Goal: Task Accomplishment & Management: Complete application form

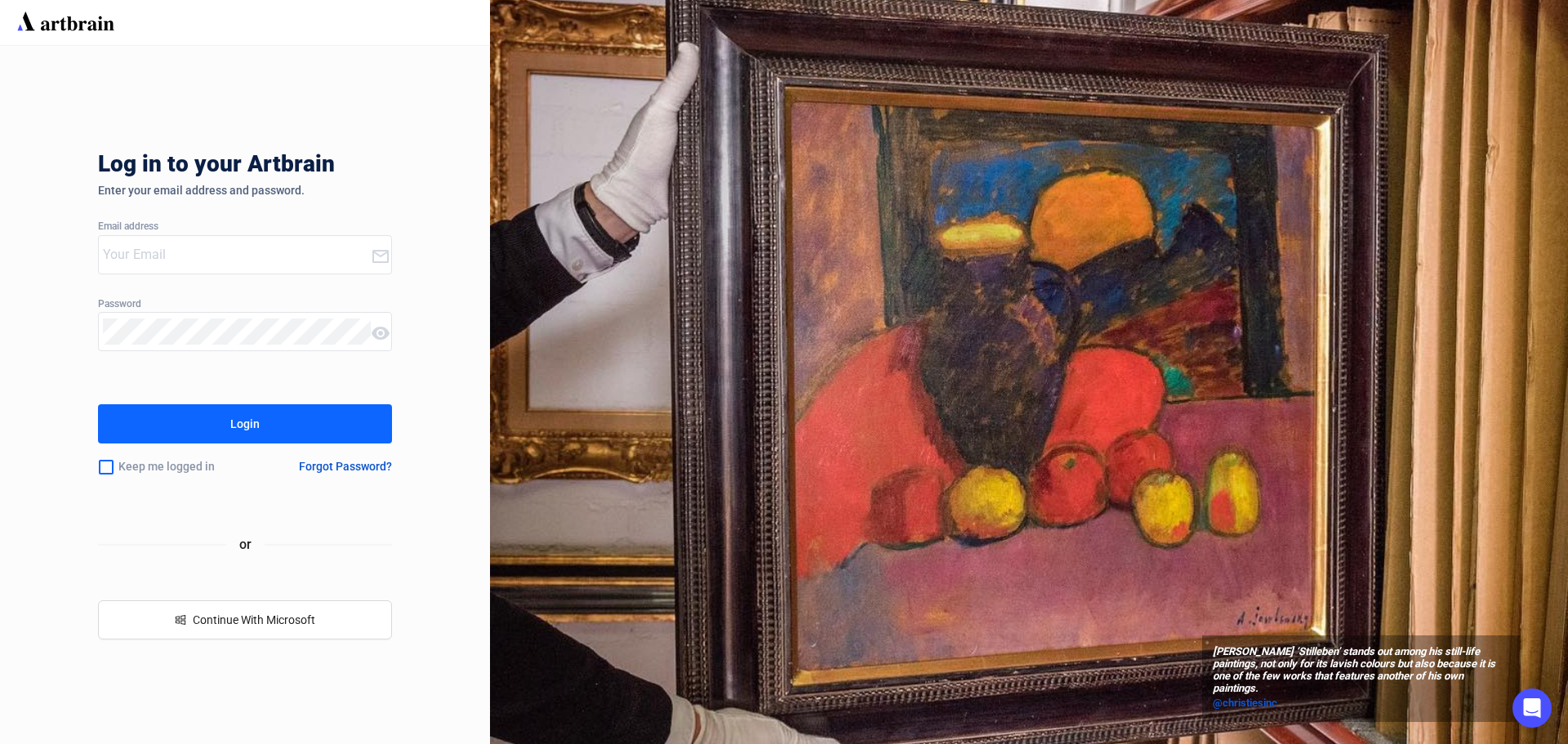
type input "[EMAIL_ADDRESS][DOMAIN_NAME]"
click at [281, 435] on button "Login" at bounding box center [244, 424] width 294 height 40
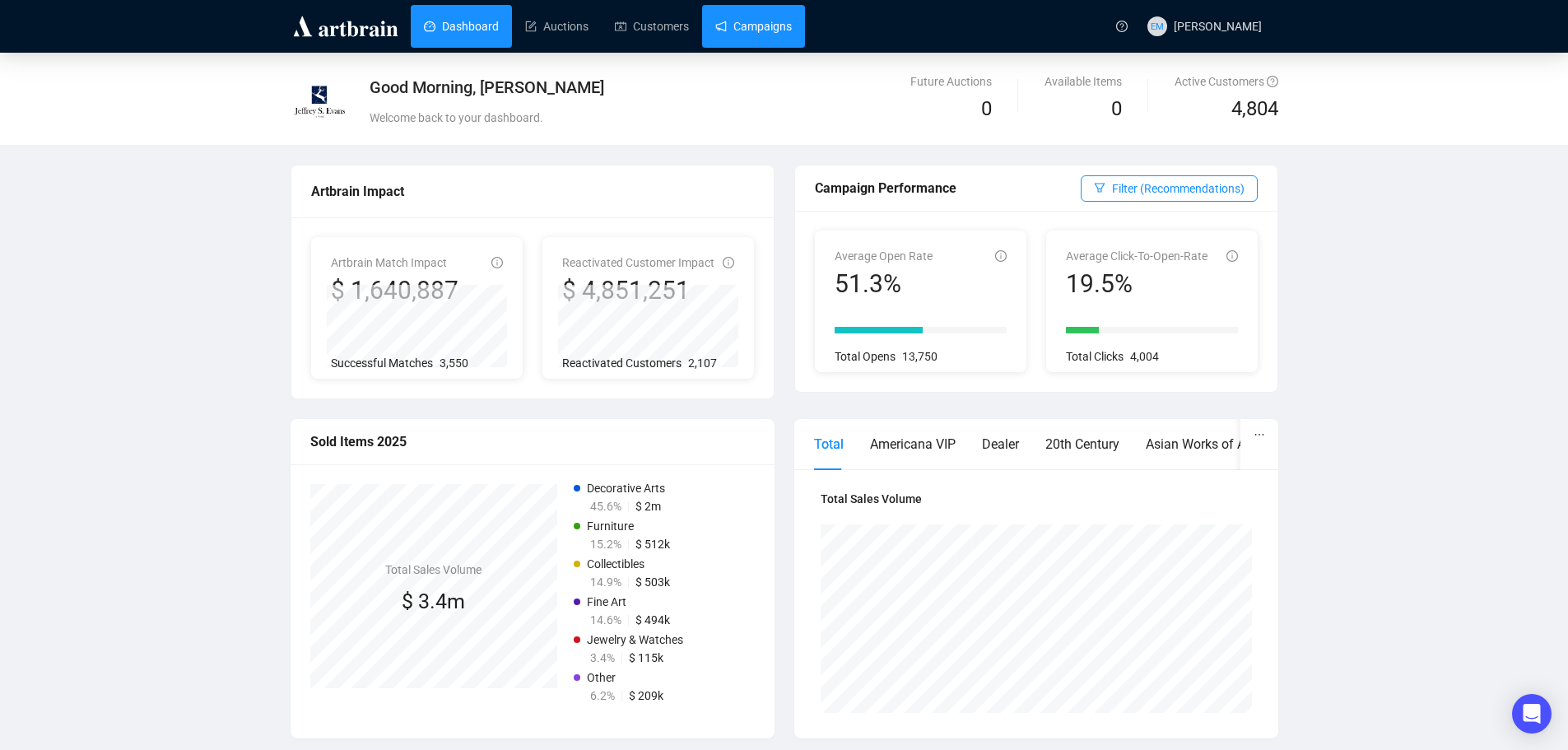
click at [731, 32] on link "Campaigns" at bounding box center [753, 27] width 76 height 43
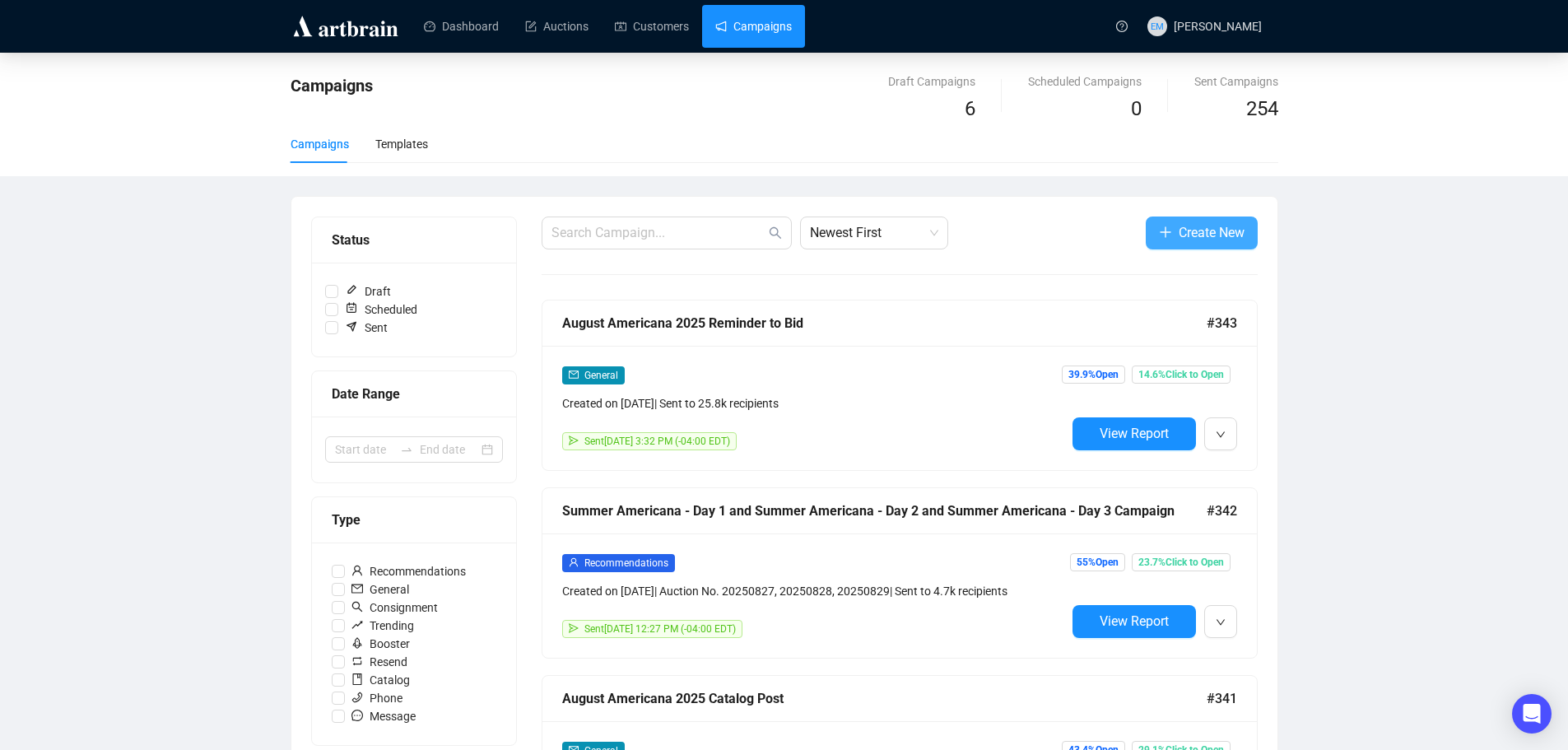
click at [1210, 232] on span "Create New" at bounding box center [1210, 232] width 66 height 21
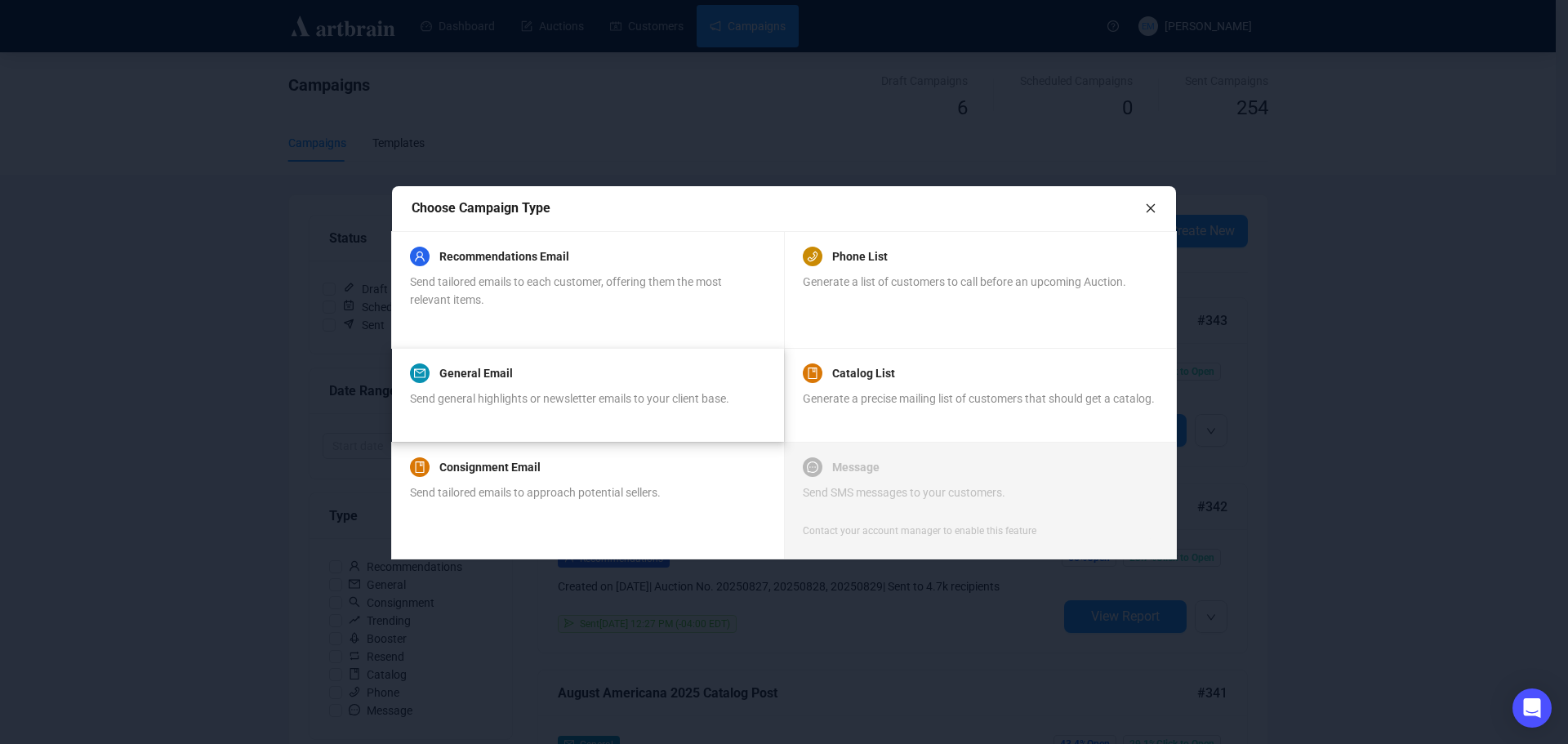
click at [635, 393] on span "Send general highlights or newsletter emails to your client base." at bounding box center [570, 398] width 319 height 13
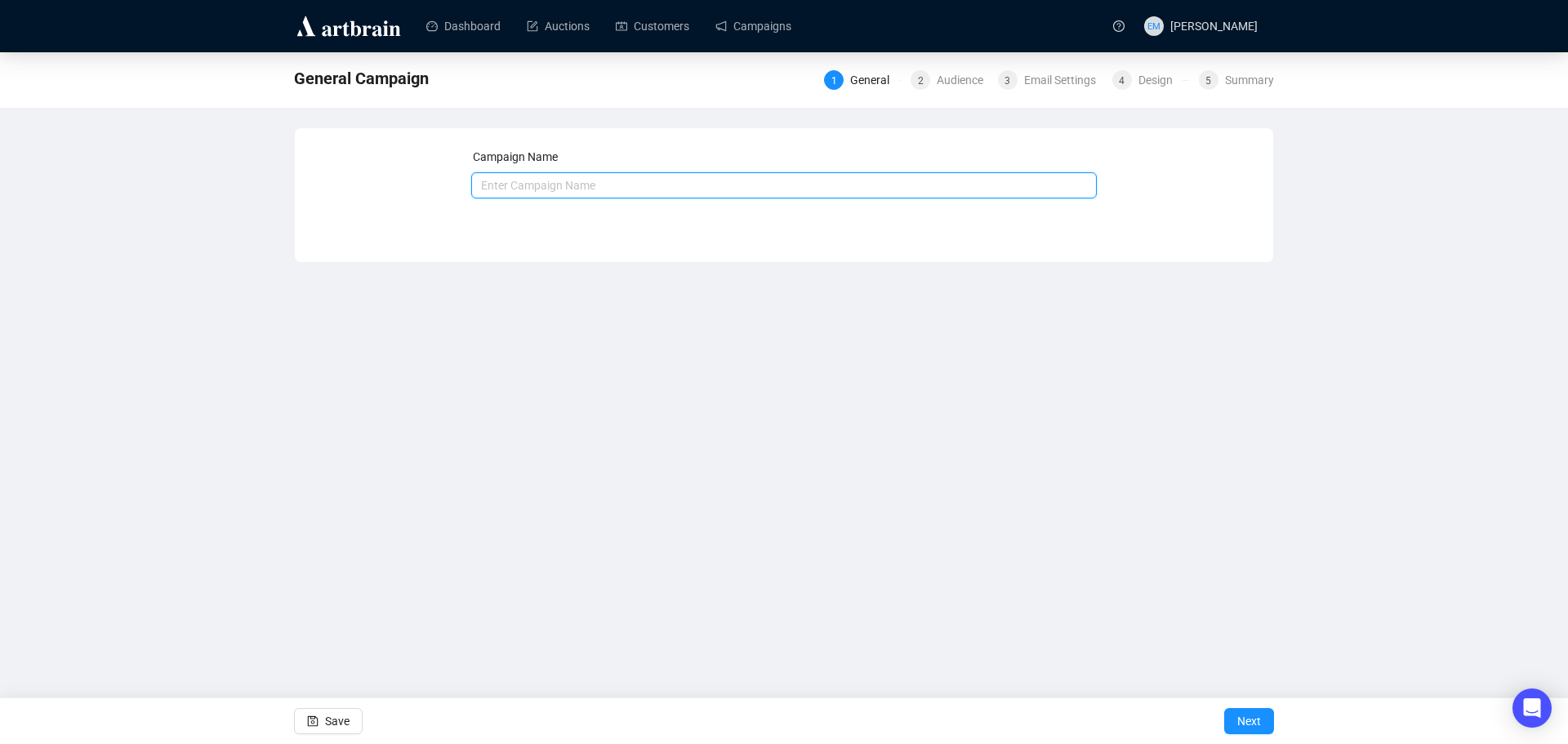
click at [639, 186] on input "text" at bounding box center [784, 185] width 626 height 26
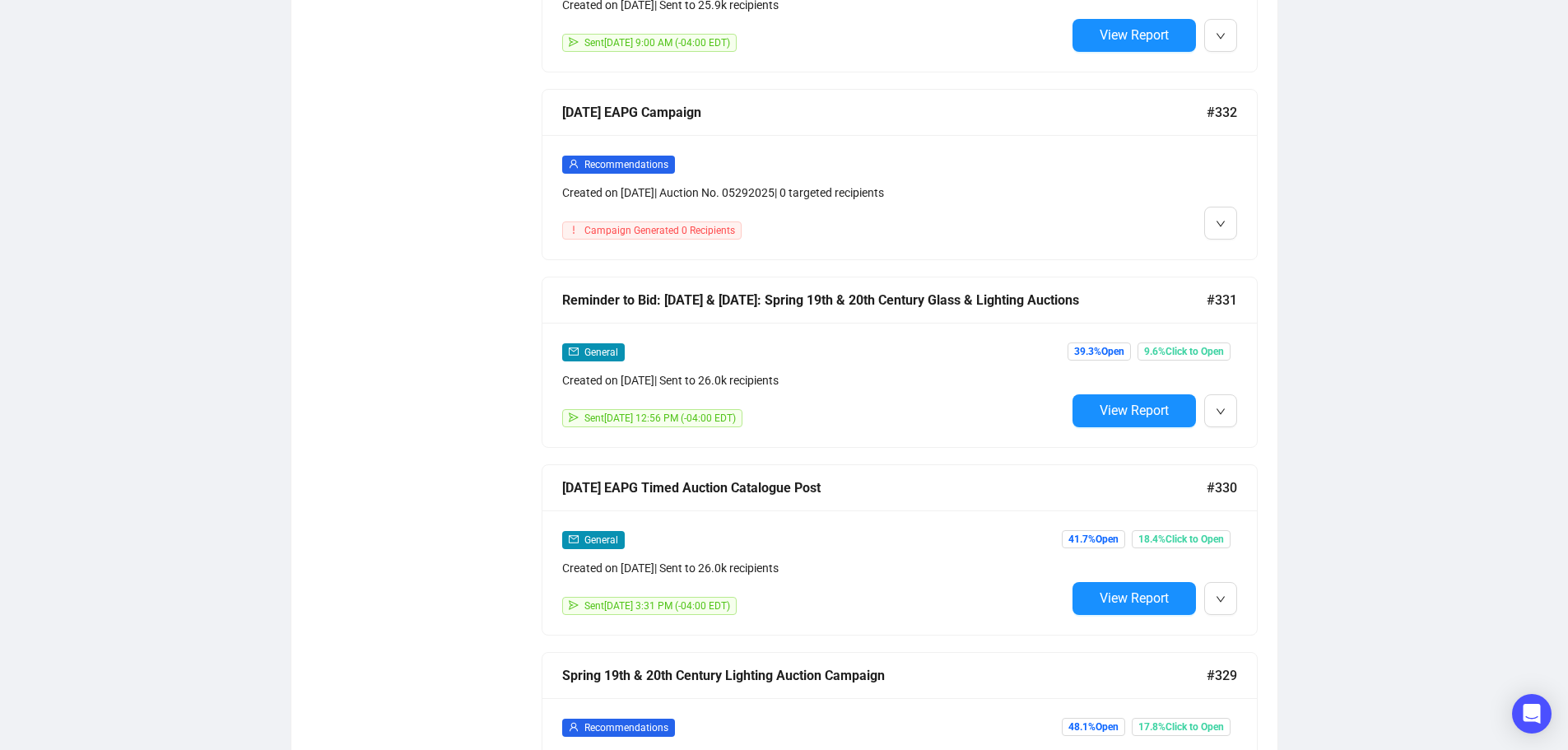
scroll to position [2304, 0]
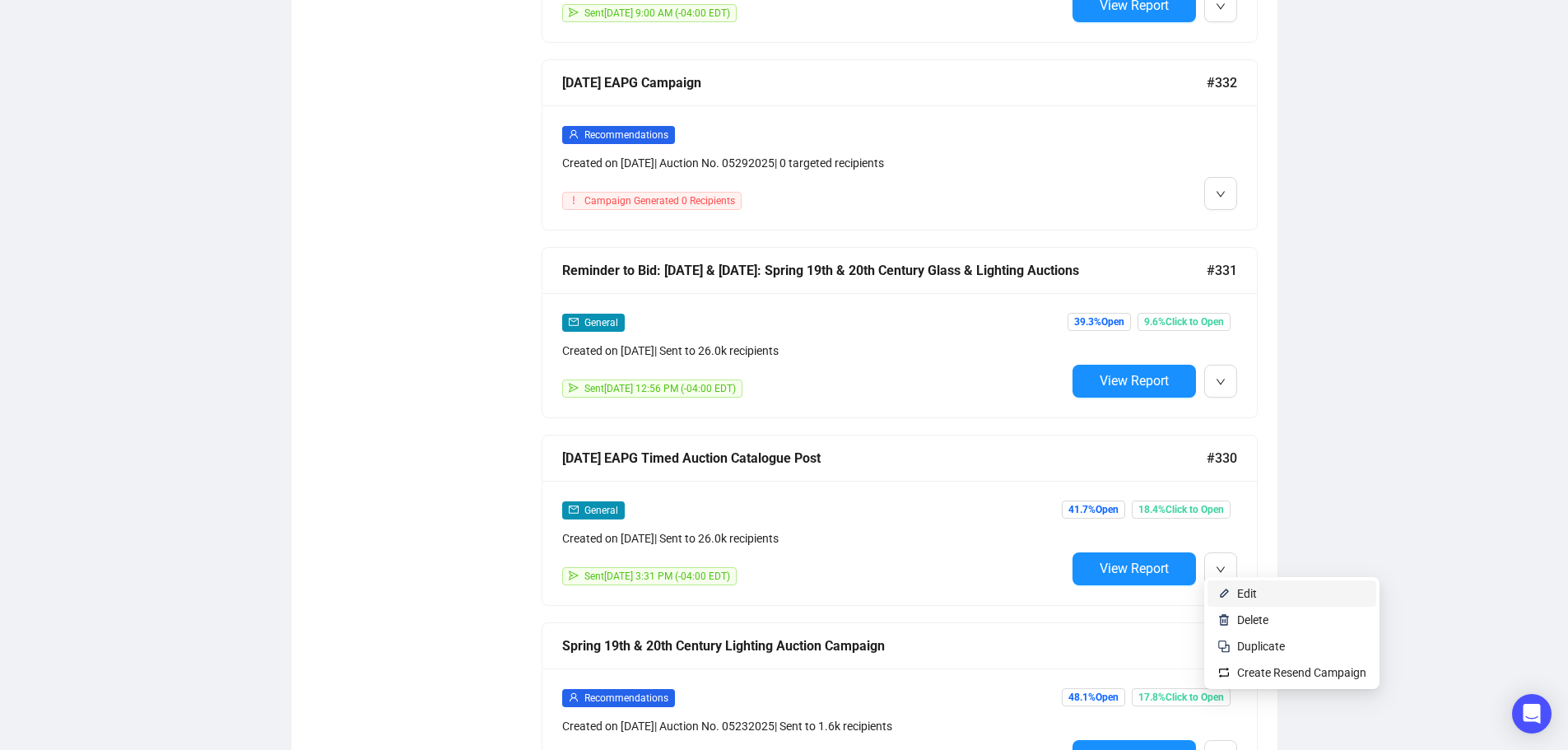
click at [1238, 593] on span "Edit" at bounding box center [1247, 593] width 20 height 13
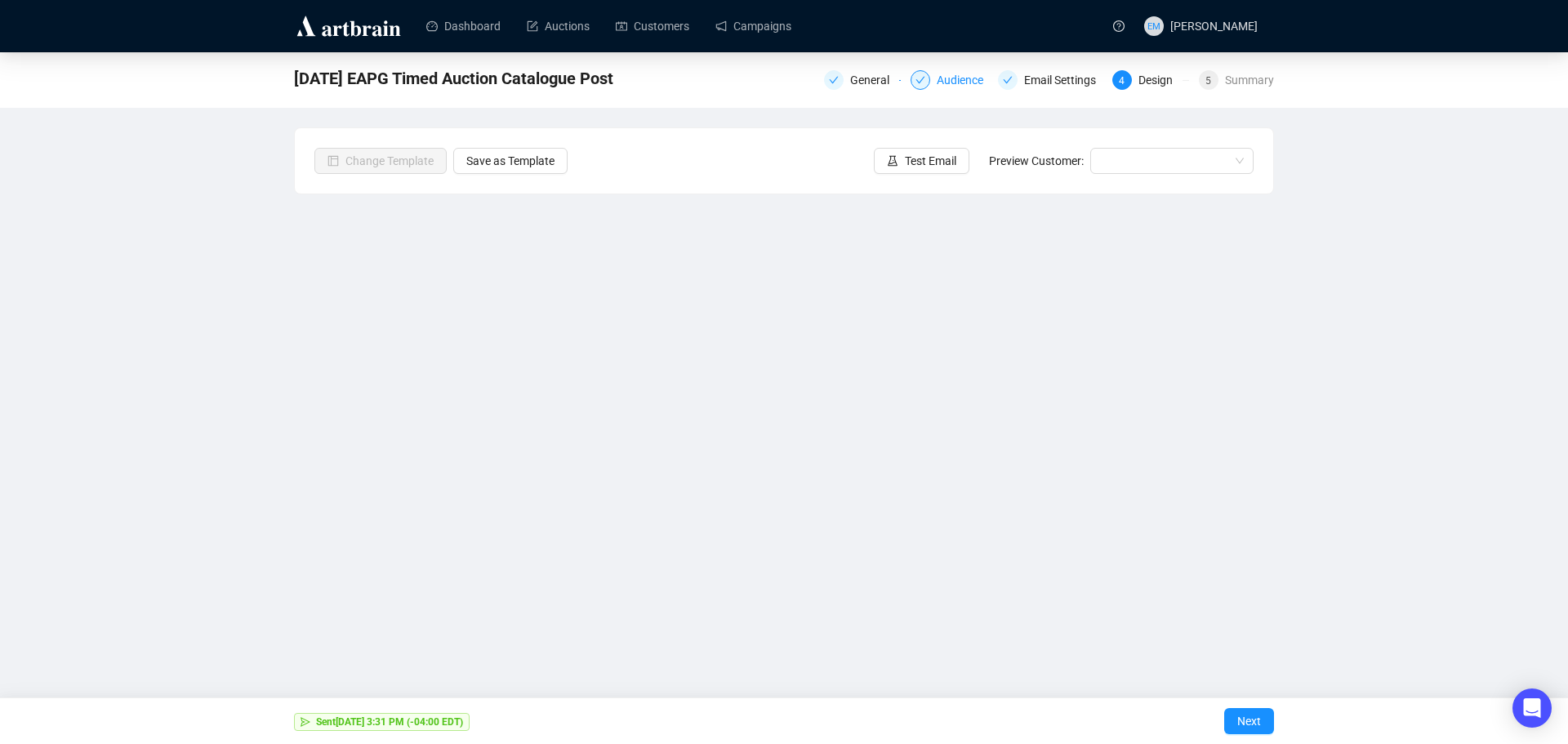
click at [930, 77] on div at bounding box center [920, 80] width 20 height 20
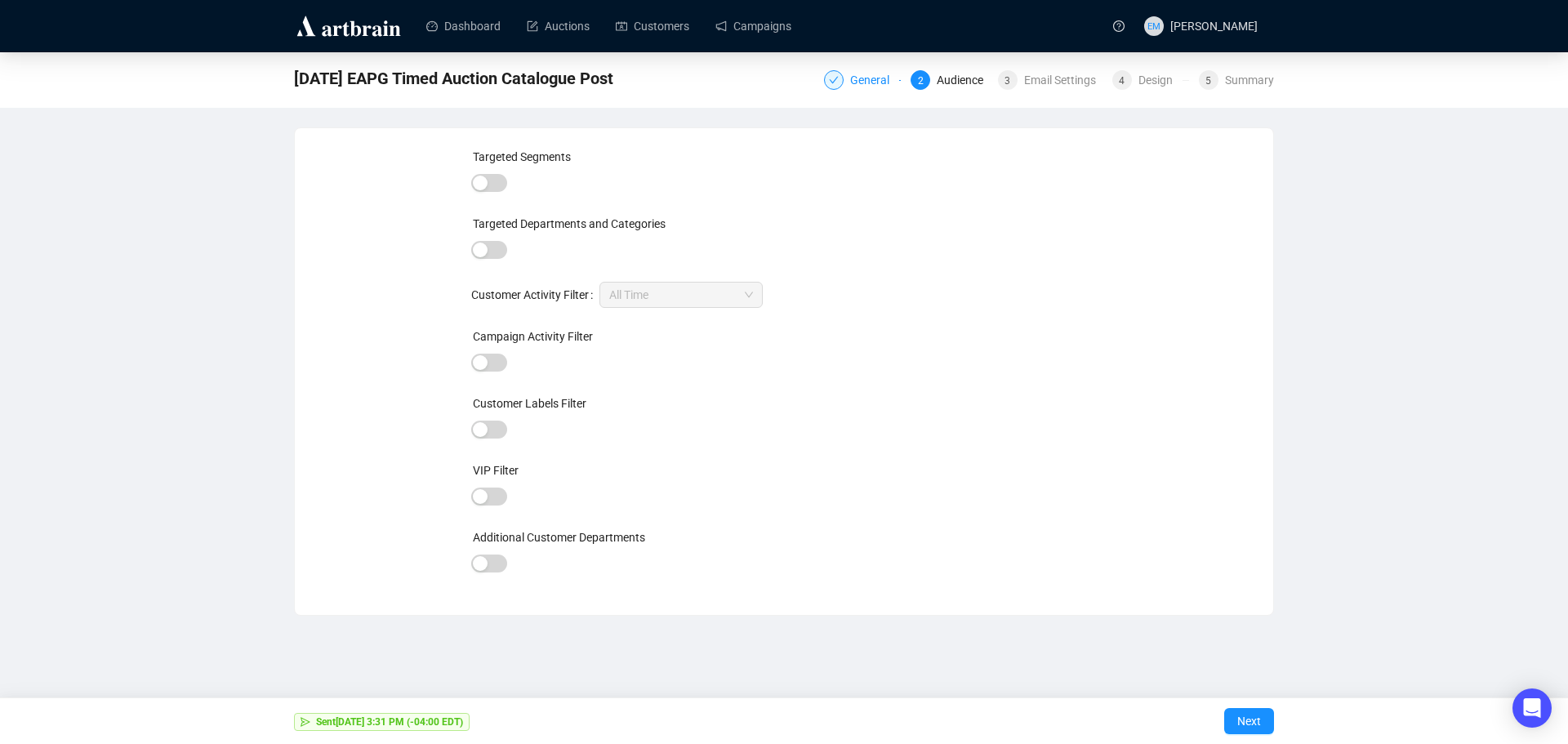
click at [863, 84] on div "General" at bounding box center [875, 80] width 49 height 20
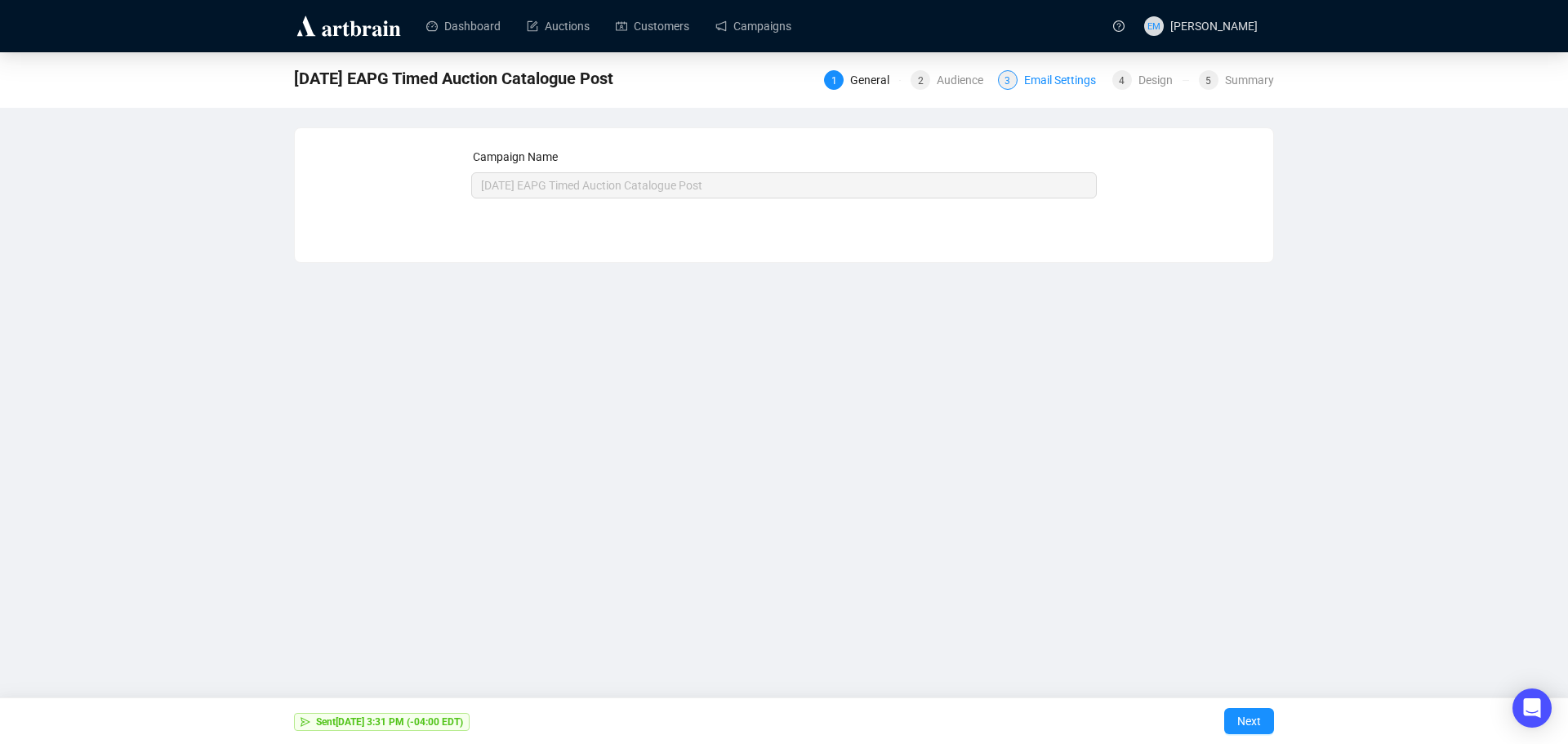
click at [1071, 70] on div "Email Settings" at bounding box center [1064, 80] width 81 height 20
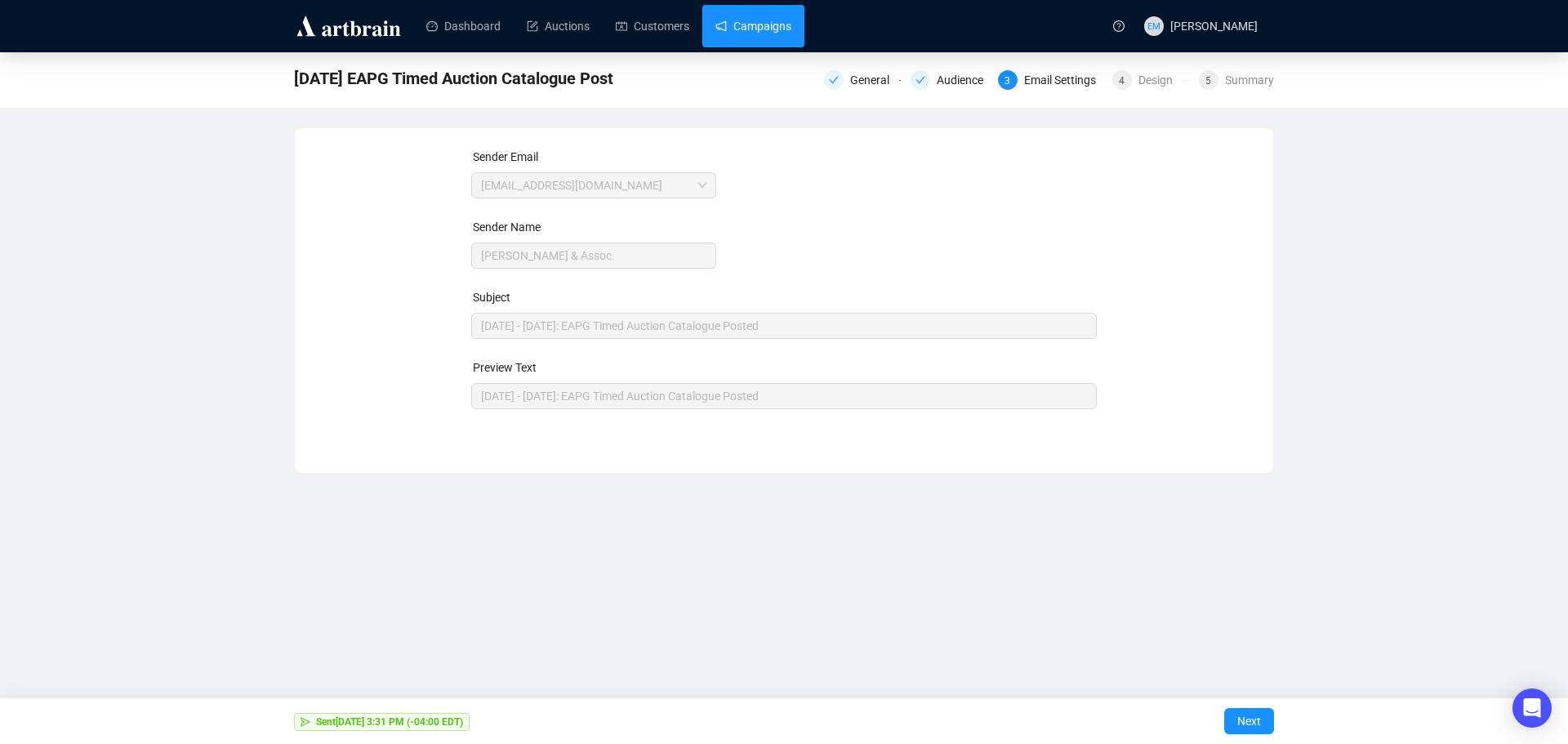
click at [749, 30] on link "Campaigns" at bounding box center [753, 26] width 76 height 43
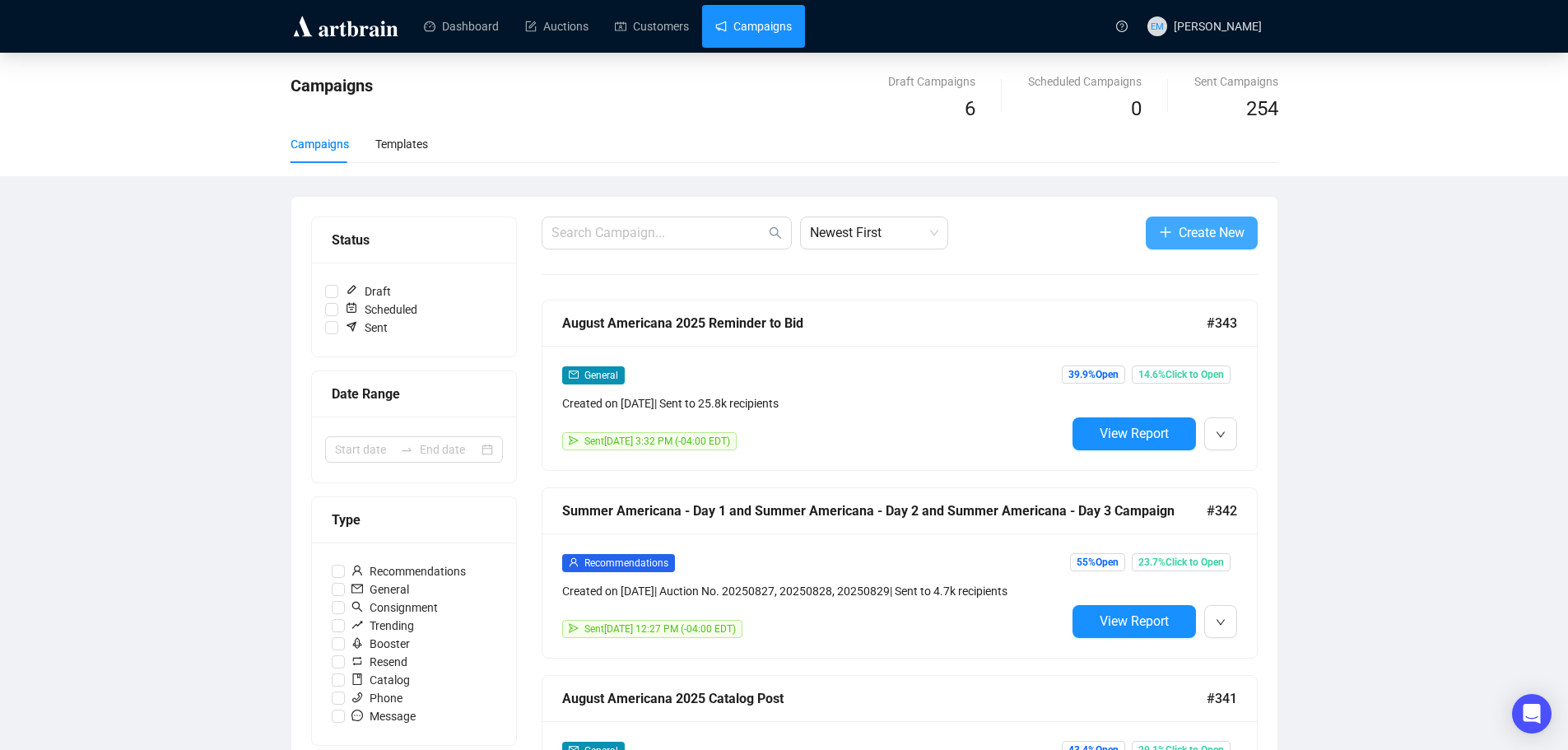
click at [1191, 229] on span "Create New" at bounding box center [1210, 232] width 66 height 21
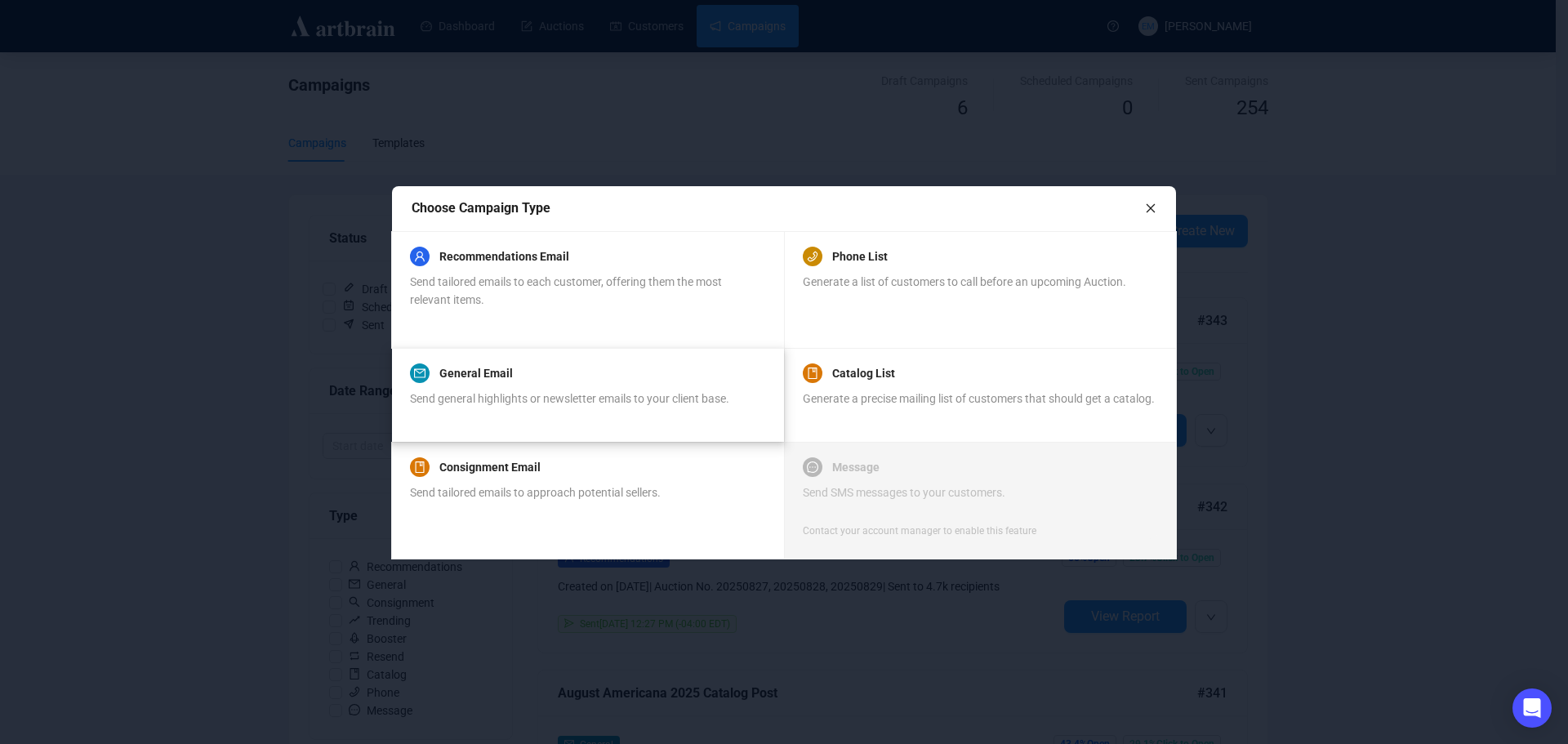
drag, startPoint x: 581, startPoint y: 370, endPoint x: 715, endPoint y: 383, distance: 134.6
click at [581, 370] on div "General Email" at bounding box center [570, 373] width 319 height 20
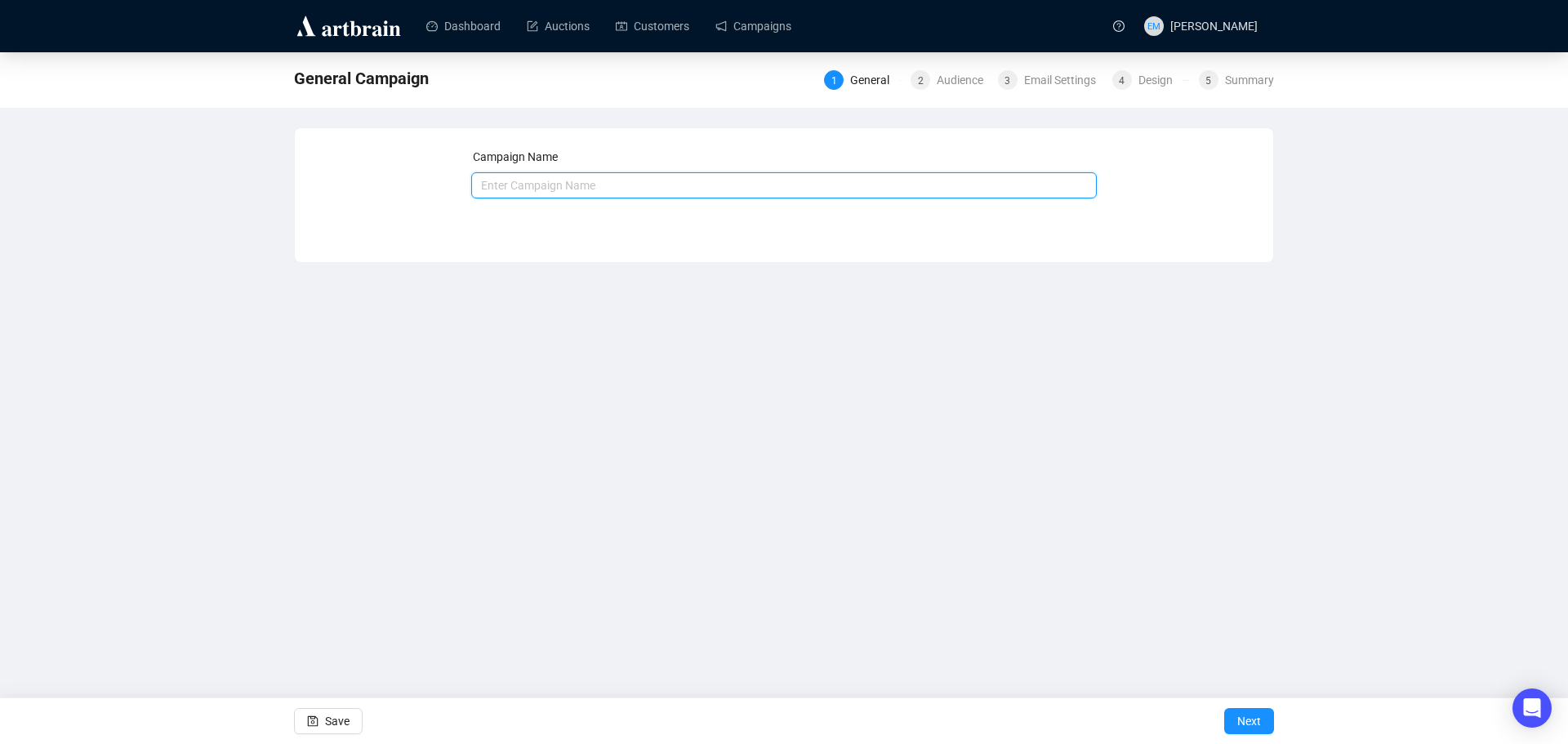
click at [751, 181] on input "text" at bounding box center [784, 185] width 626 height 26
type input "[DATE] EAPG Timed Auction"
click at [1262, 719] on button "Next" at bounding box center [1249, 721] width 50 height 26
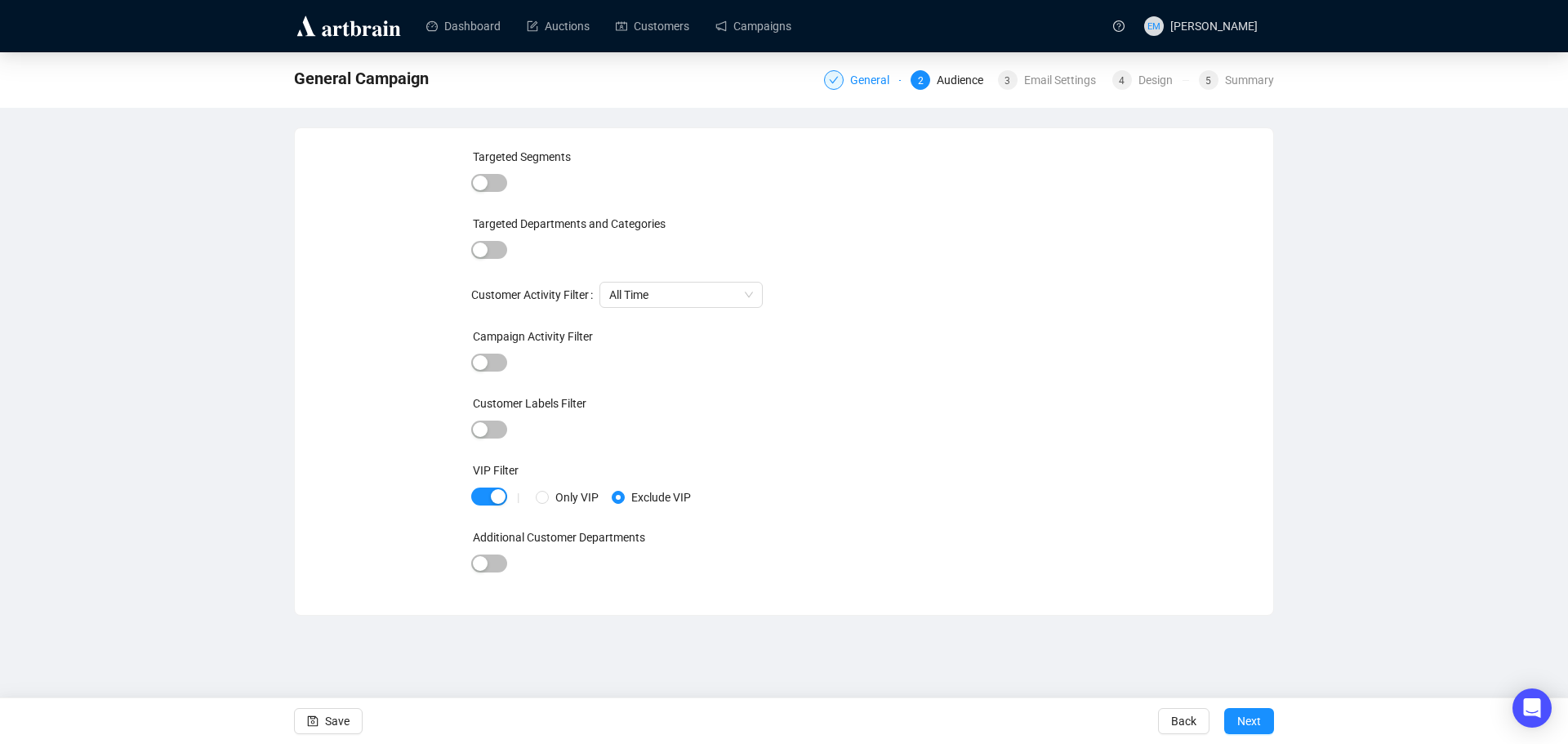
click at [871, 81] on div "General" at bounding box center [875, 80] width 49 height 20
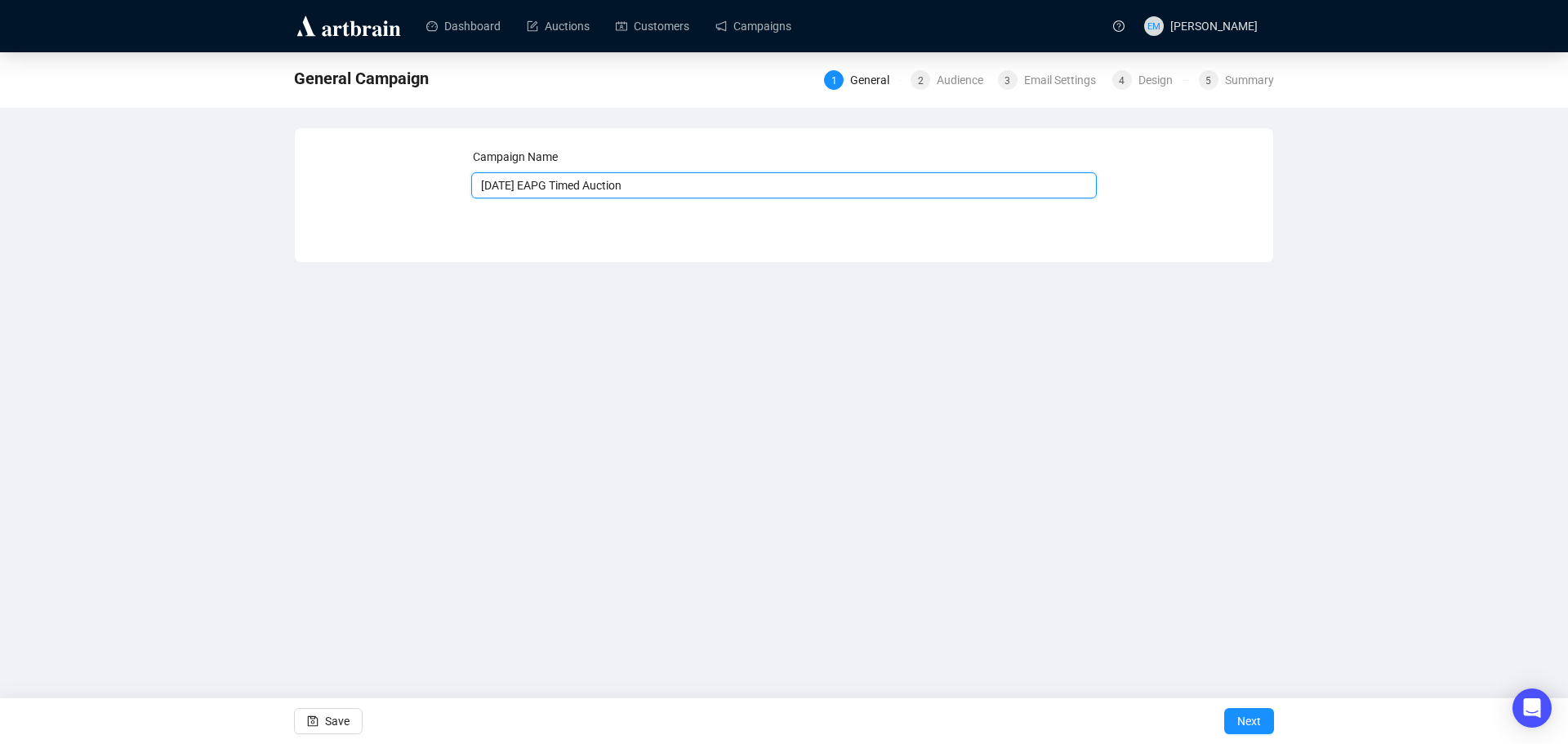
click at [775, 186] on input "[DATE] EAPG Timed Auction" at bounding box center [784, 185] width 626 height 26
type input "[DATE] EAPG Timed Auction Catalogue Post"
click at [1273, 720] on button "Next" at bounding box center [1249, 721] width 50 height 26
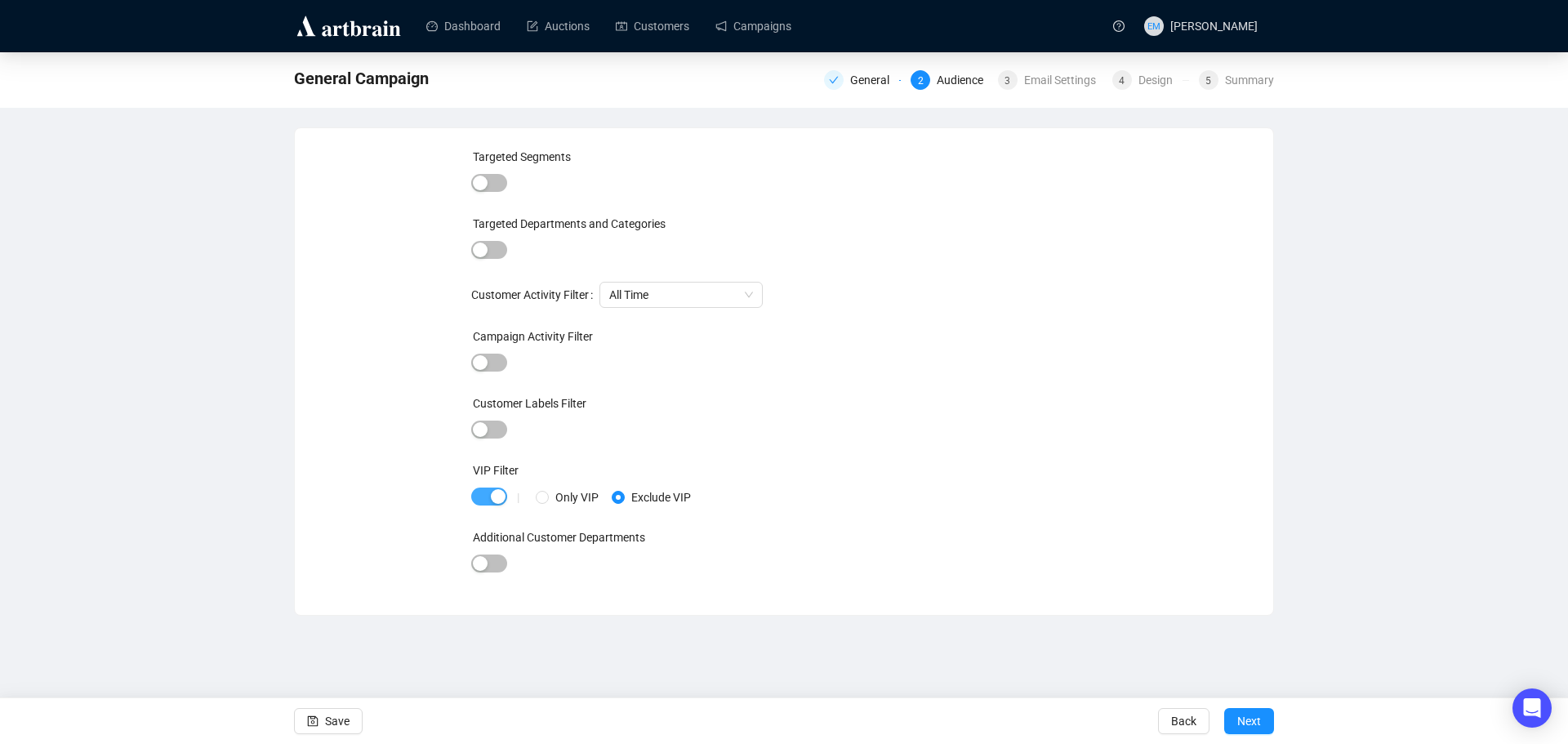
click at [482, 492] on span "button" at bounding box center [489, 496] width 36 height 18
click at [1259, 714] on span "Next" at bounding box center [1249, 721] width 24 height 46
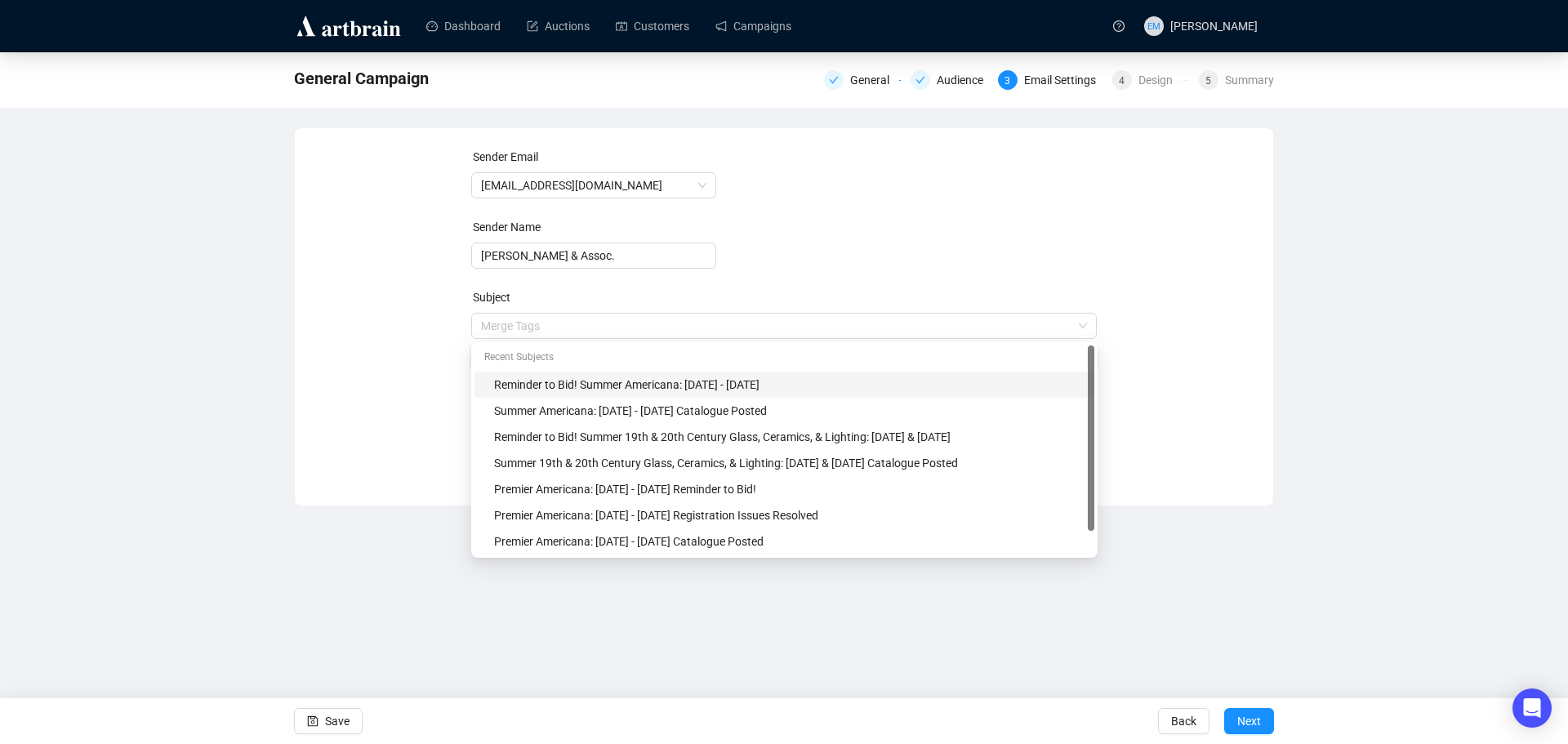
click at [817, 323] on span "Merge Tags Reminder to Bid! Summer Americana: [DATE] - [DATE]" at bounding box center [784, 342] width 626 height 46
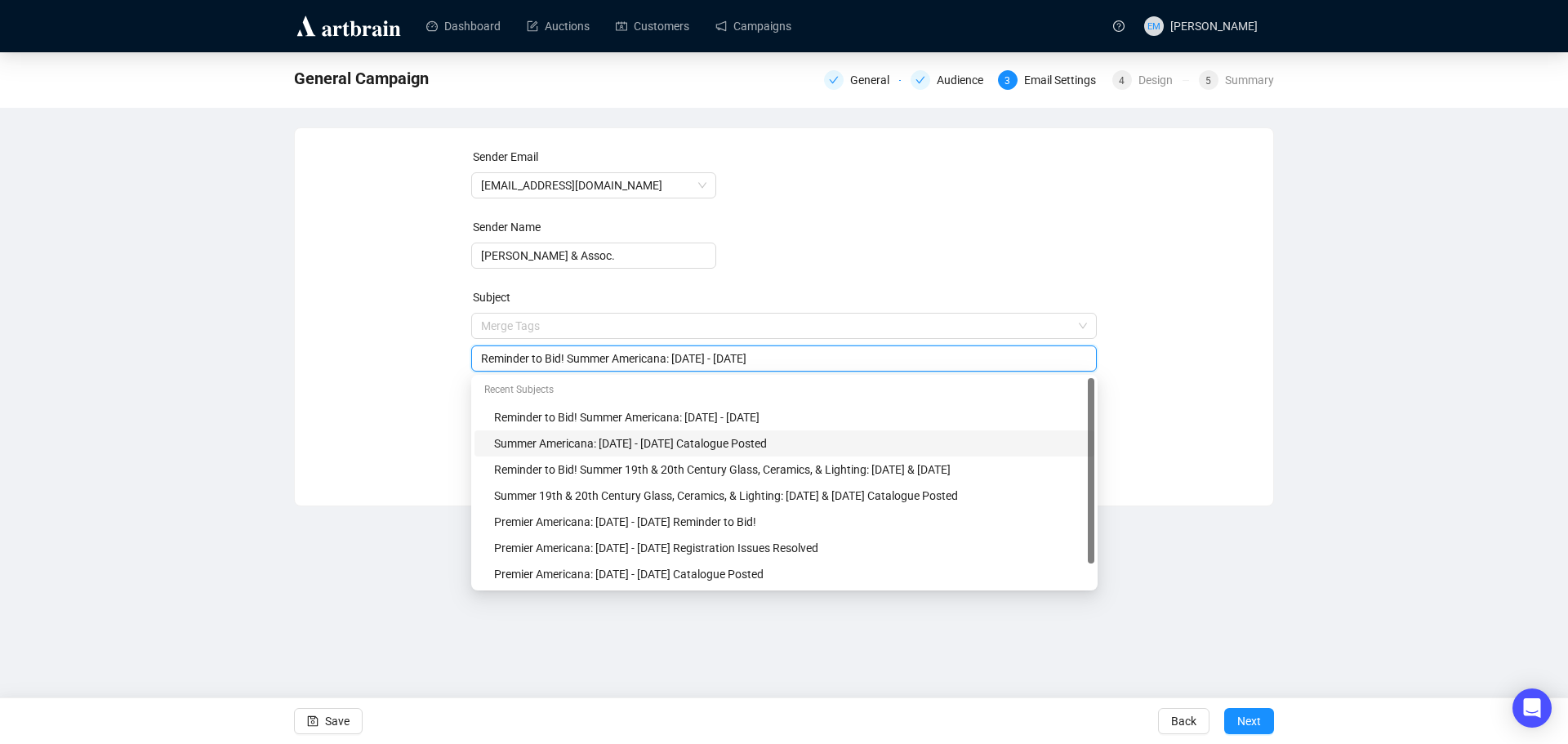
scroll to position [26, 0]
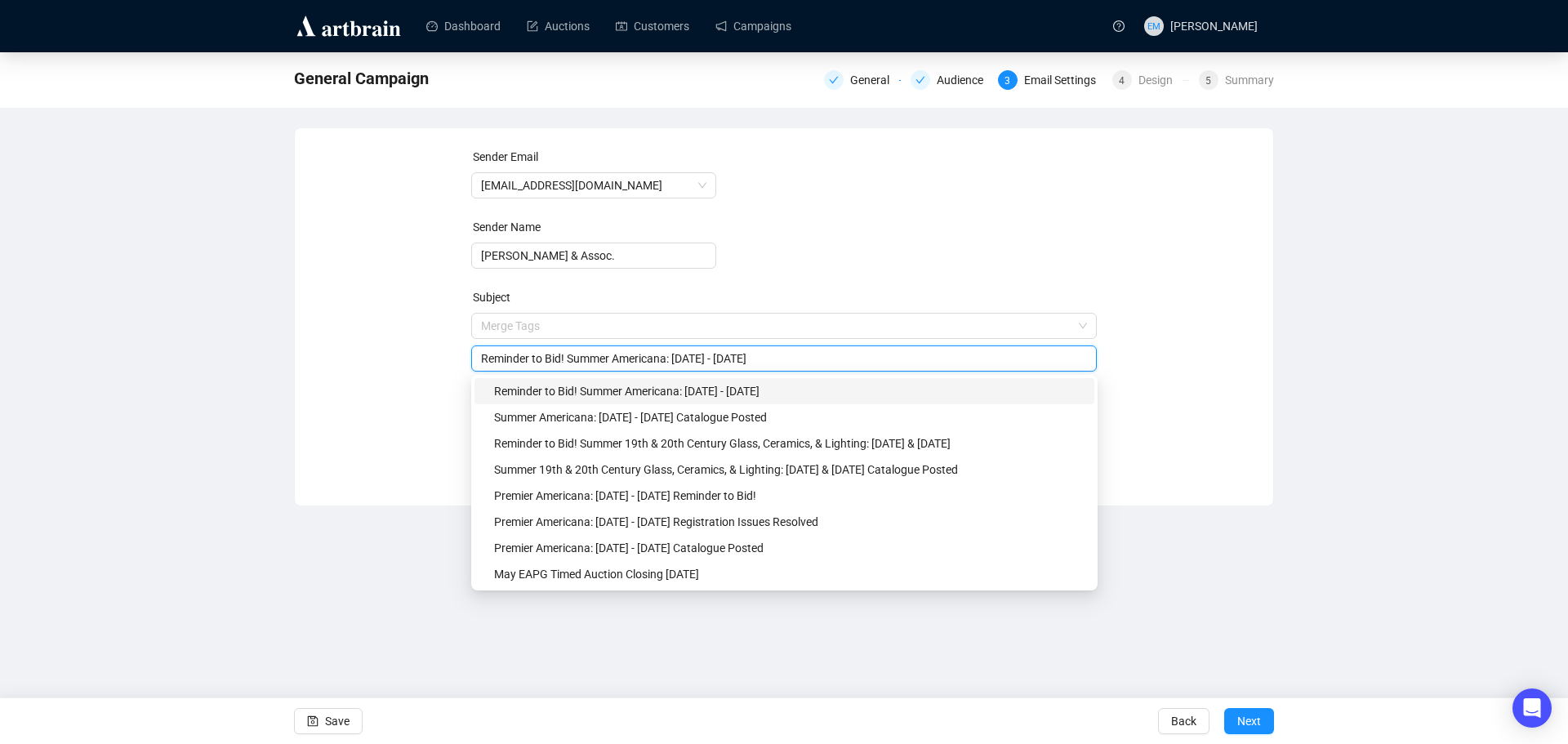
drag, startPoint x: 811, startPoint y: 358, endPoint x: 368, endPoint y: 352, distance: 443.0
click at [368, 352] on div "Sender Email [EMAIL_ADDRESS][DOMAIN_NAME] Sender Name [PERSON_NAME] & Assoc. Su…" at bounding box center [784, 305] width 939 height 314
drag, startPoint x: 916, startPoint y: 356, endPoint x: 239, endPoint y: 361, distance: 677.0
click at [239, 361] on div "General Campaign General Audience 3 Email Settings 4 Design 5 Summary Sender Em…" at bounding box center [784, 279] width 1568 height 454
type input "[DATE] - [DATE] EAPG Timed Auction Catalogue Posted"
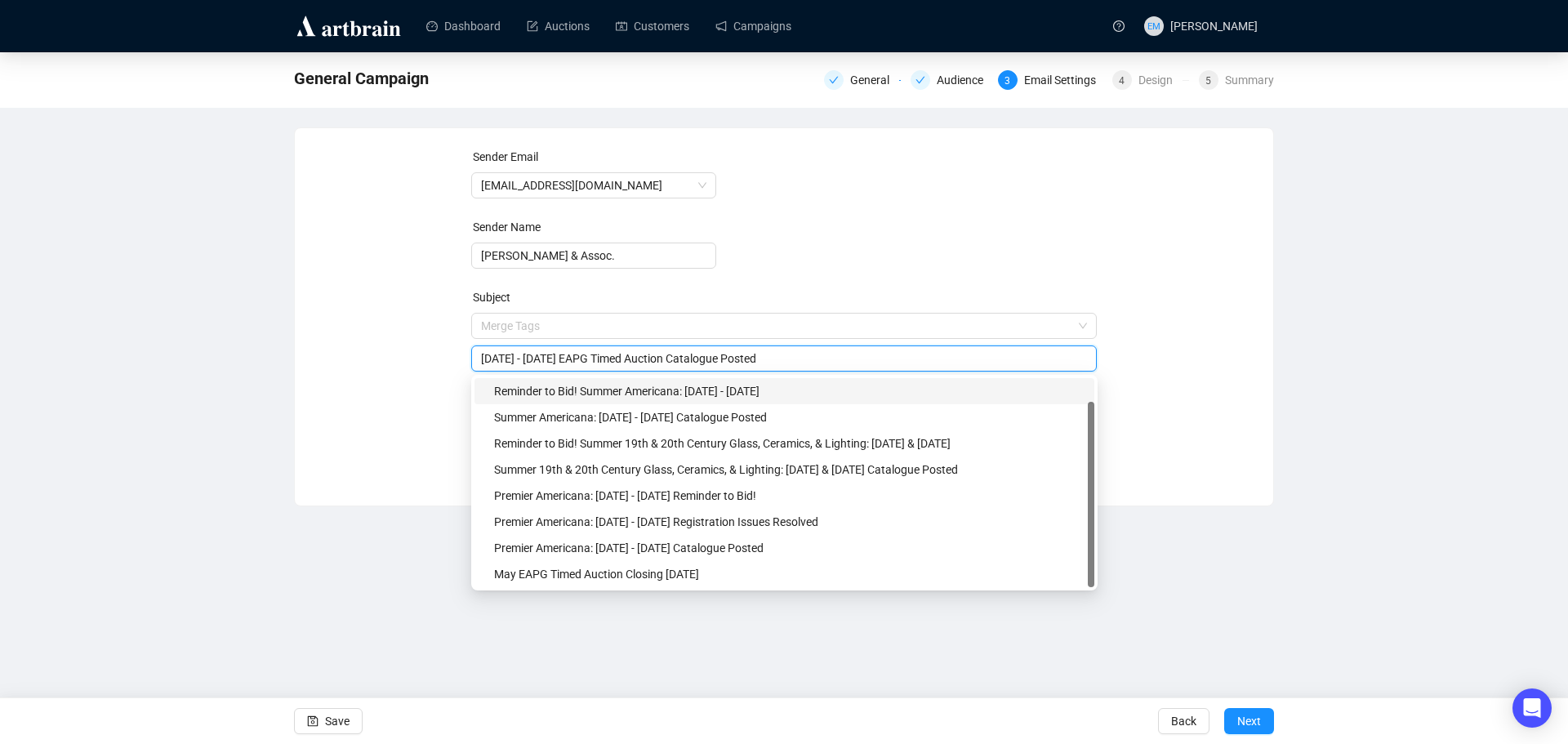
click at [1186, 376] on div "Sender Email [EMAIL_ADDRESS][DOMAIN_NAME] Sender Name [PERSON_NAME] & Assoc. Su…" at bounding box center [784, 305] width 939 height 314
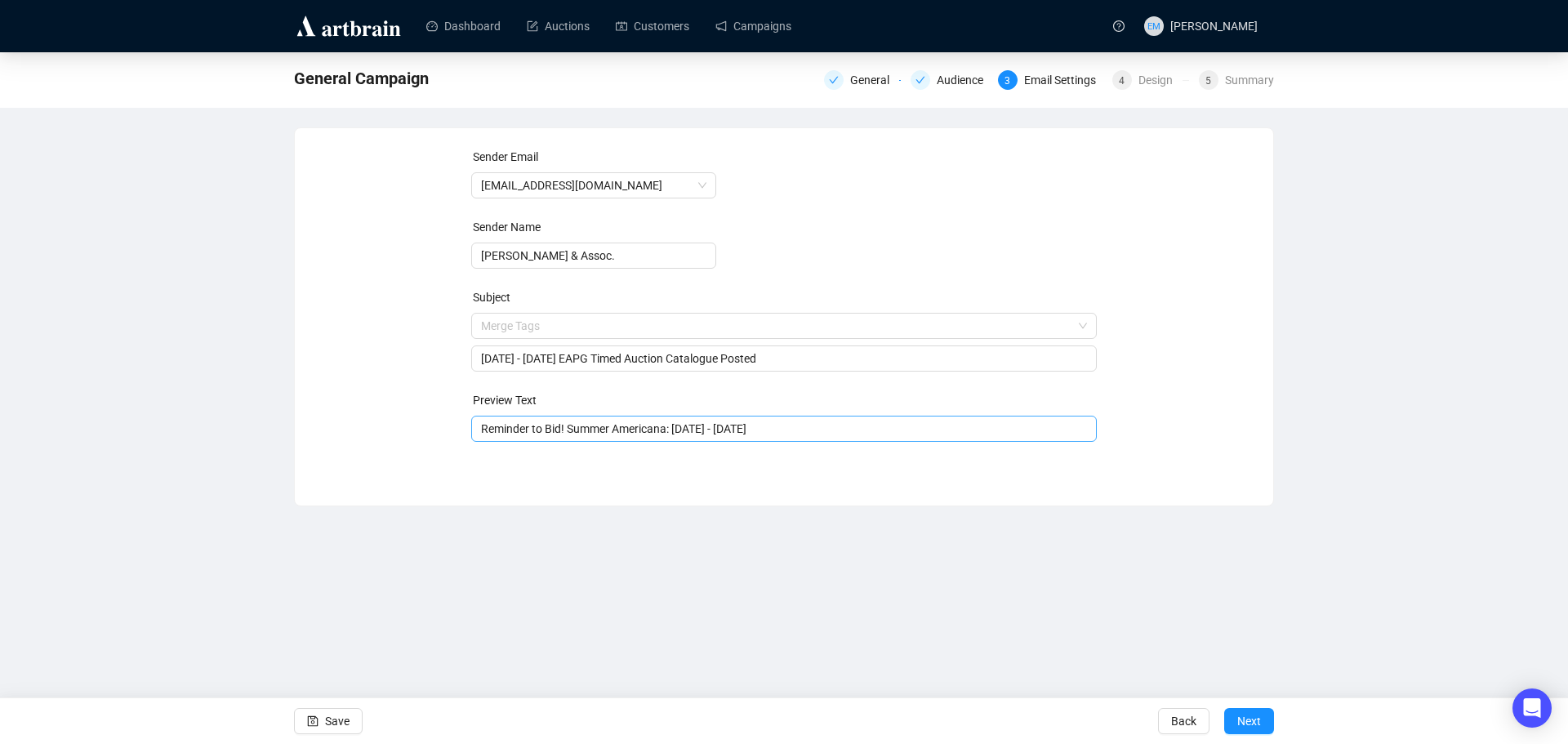
click at [870, 423] on input "Reminder to Bid! Summer Americana: [DATE] - [DATE]" at bounding box center [784, 429] width 607 height 18
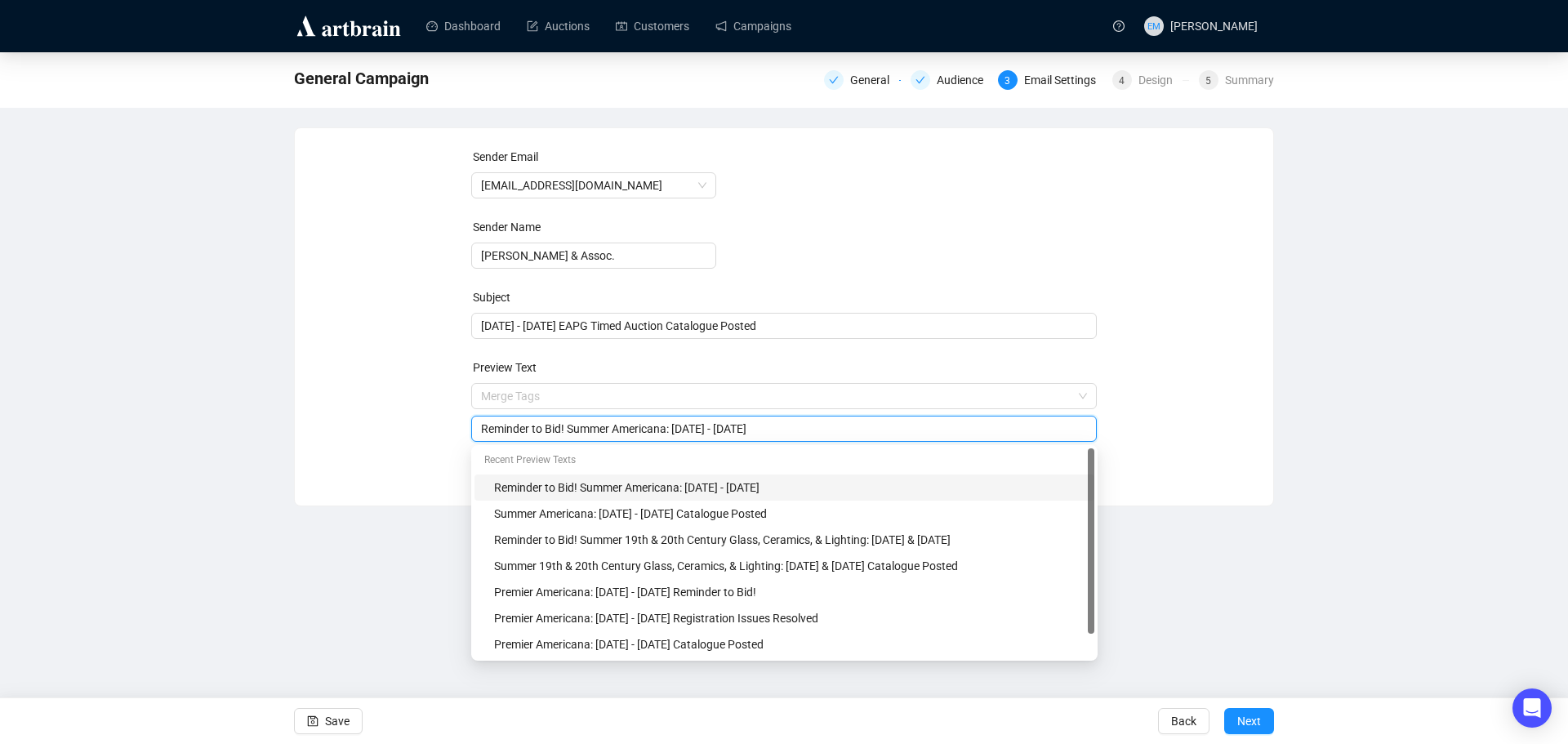
click at [870, 423] on input "Reminder to Bid! Summer Americana: [DATE] - [DATE]" at bounding box center [784, 429] width 607 height 18
paste input "[DATE] - [DATE] EAPG Timed Auction Catalogue Posted"
type input "[DATE] - [DATE] EAPG Timed Auction Catalogue Posted"
click at [1238, 715] on span "Next" at bounding box center [1249, 721] width 24 height 46
